Goal: Information Seeking & Learning: Find specific page/section

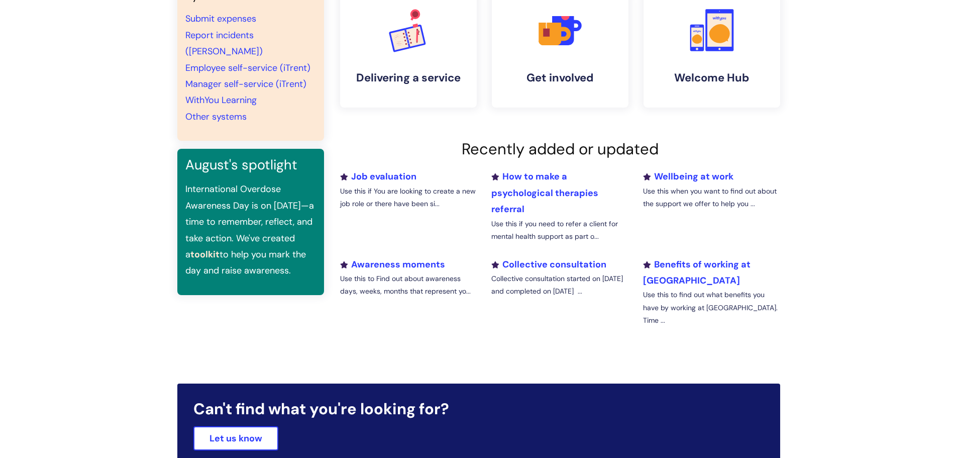
scroll to position [241, 0]
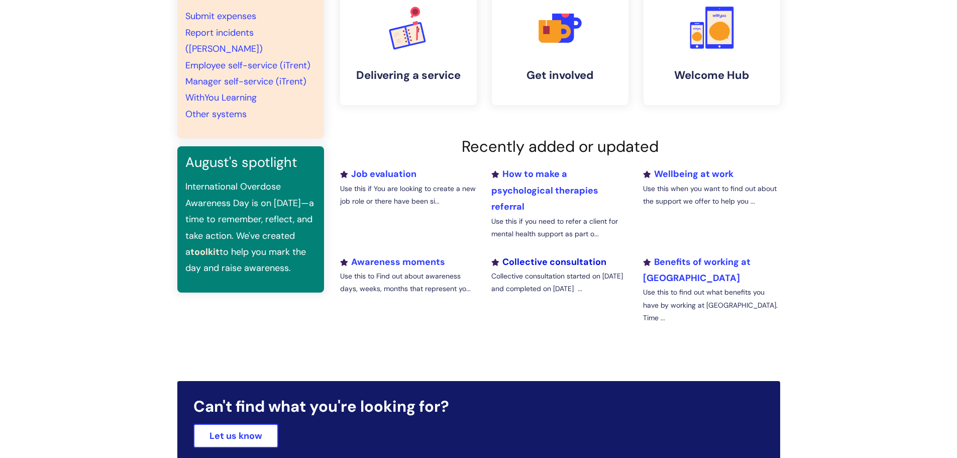
click at [558, 261] on link "Collective consultation" at bounding box center [548, 262] width 115 height 12
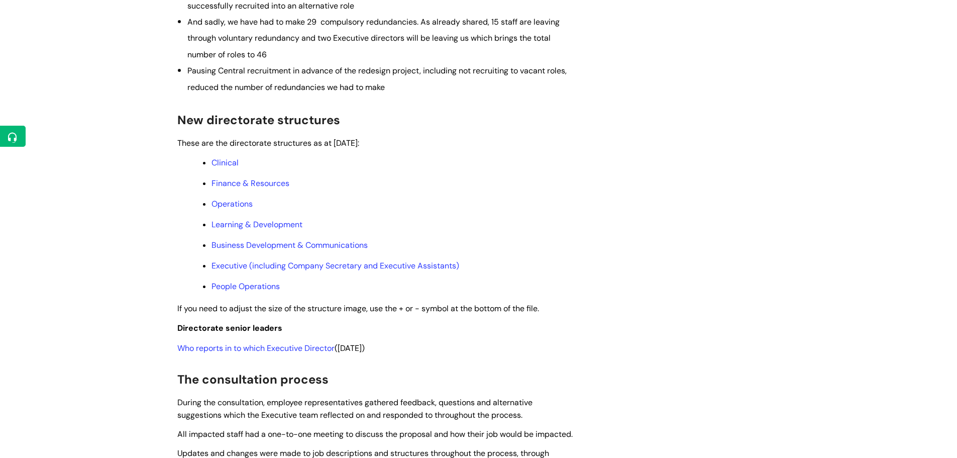
scroll to position [502, 0]
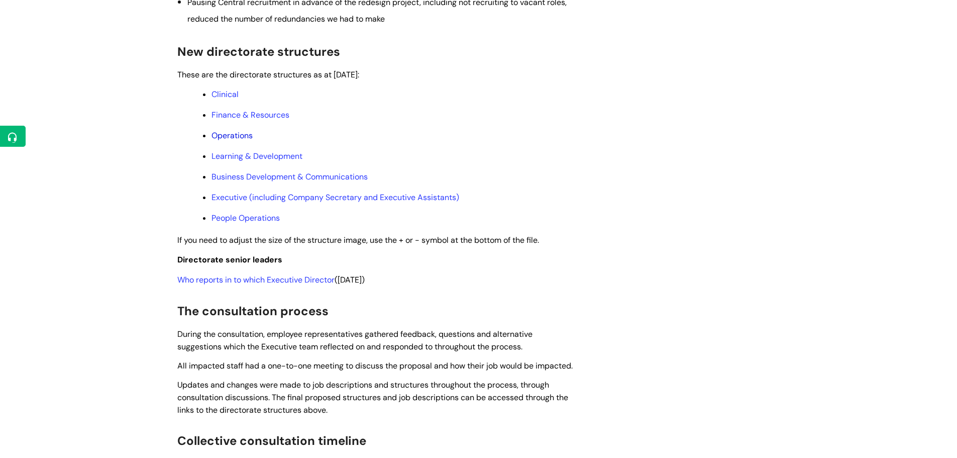
click at [228, 141] on link "Operations" at bounding box center [232, 135] width 41 height 11
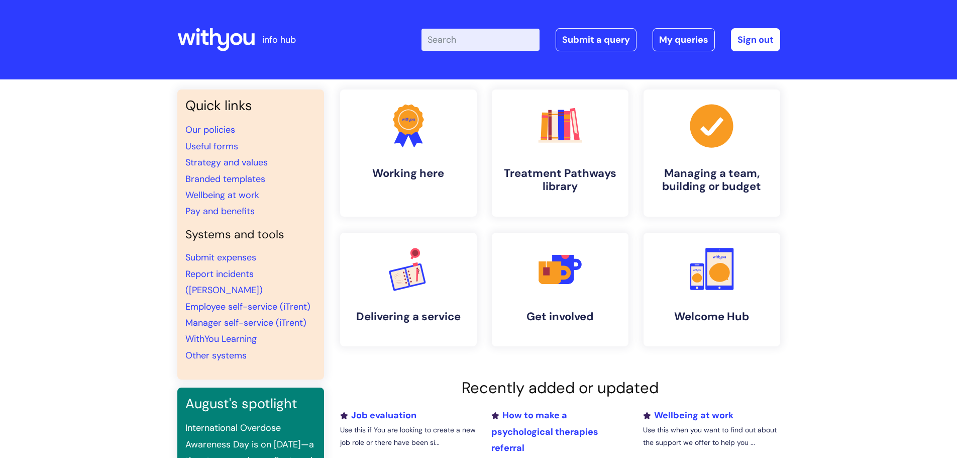
click at [456, 39] on input "Enter your search term here..." at bounding box center [481, 40] width 118 height 22
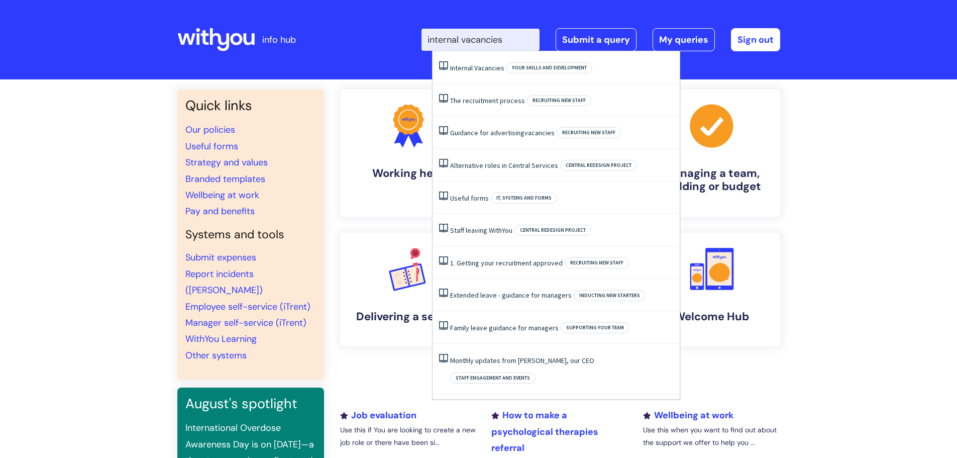
type input "internal vacancies"
click button "Search" at bounding box center [0, 0] width 0 height 0
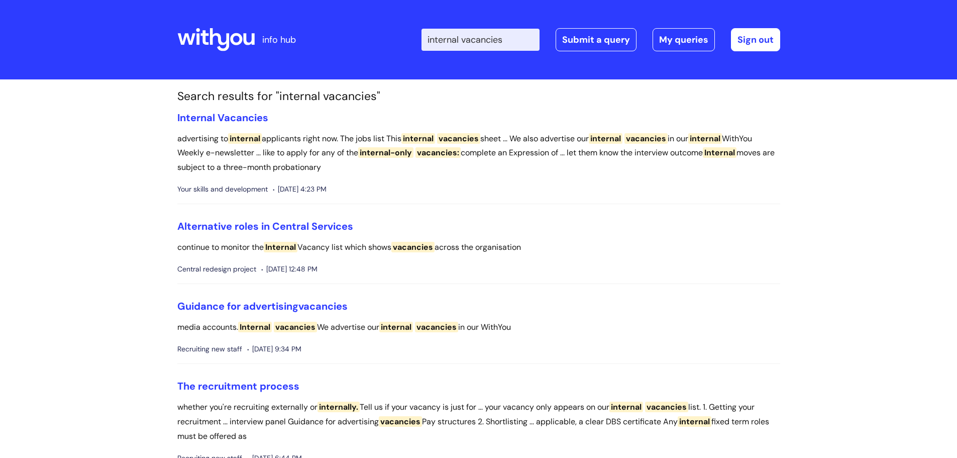
click at [471, 67] on div "Enter your search term here... internal vacancies Search Submit a query My quer…" at bounding box center [553, 39] width 453 height 59
click at [241, 115] on span "Vacancies" at bounding box center [243, 117] width 51 height 13
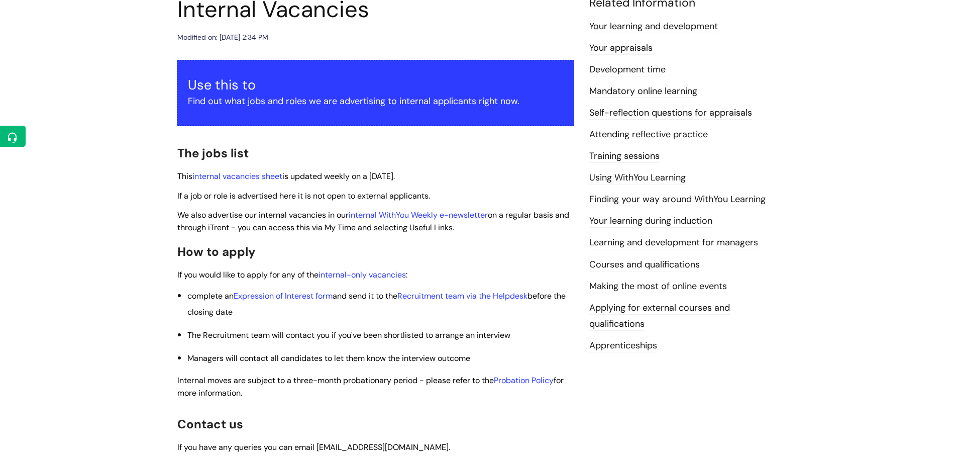
scroll to position [181, 0]
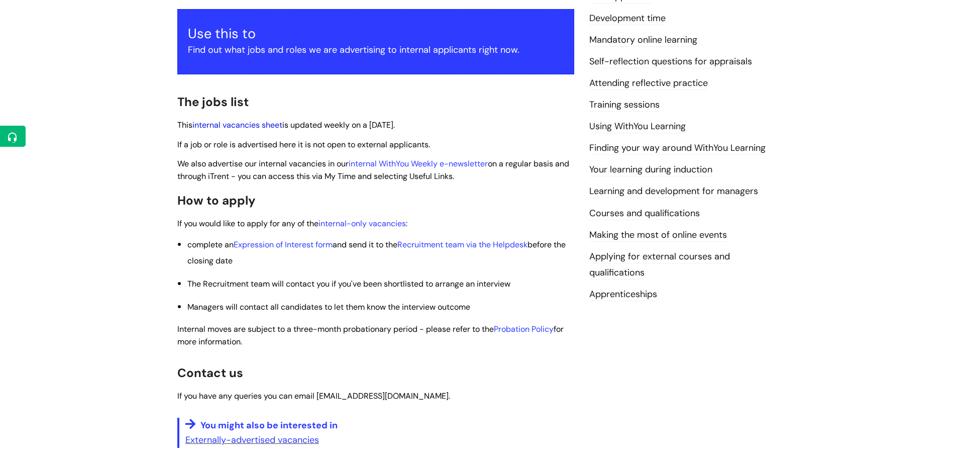
click at [243, 126] on link "internal vacancies sheet" at bounding box center [237, 125] width 90 height 11
